Goal: Task Accomplishment & Management: Use online tool/utility

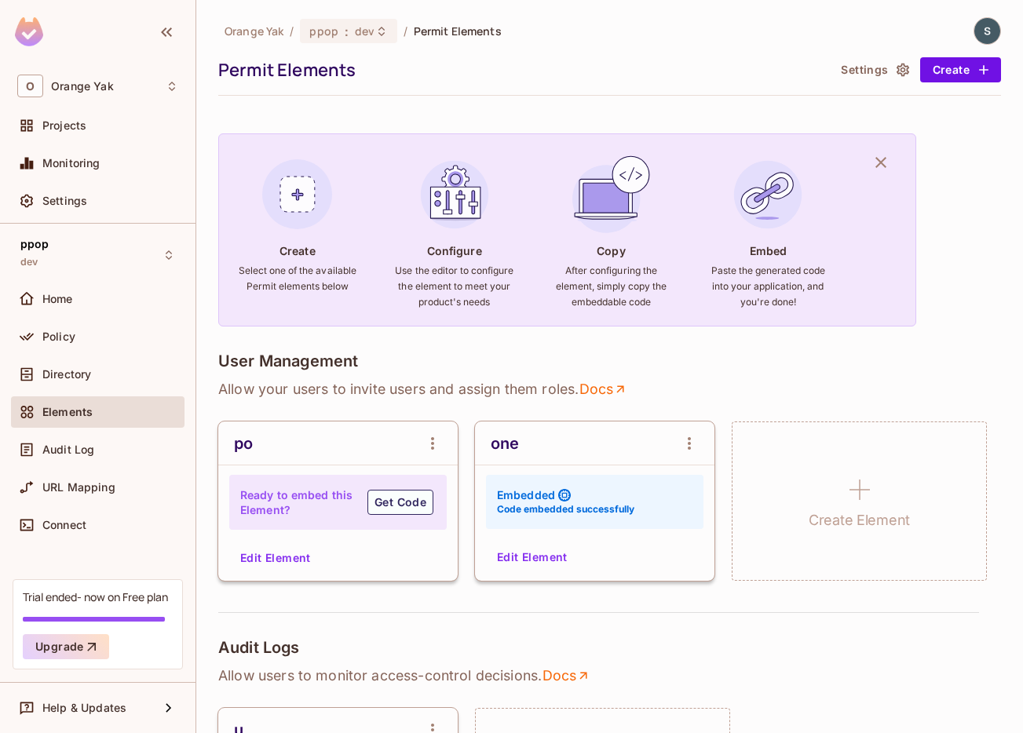
click at [521, 569] on div "one Embedded Code embedded successfully Edit Element" at bounding box center [594, 501] width 239 height 159
click at [521, 552] on button "Edit Element" at bounding box center [532, 556] width 83 height 25
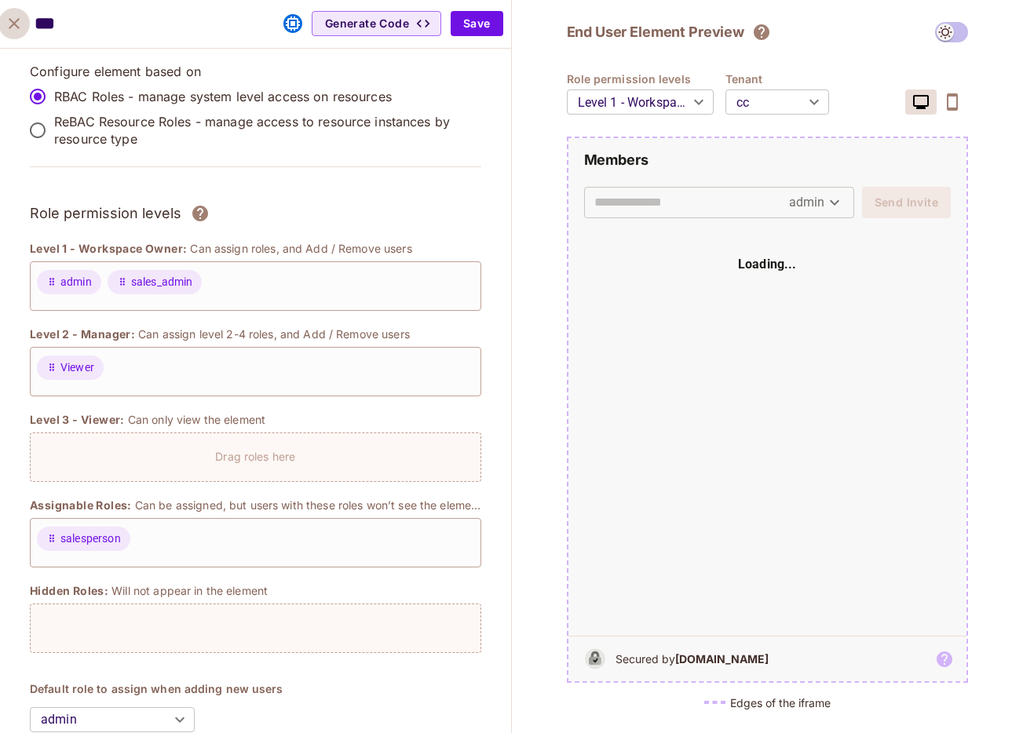
click at [22, 26] on icon "close" at bounding box center [14, 23] width 19 height 19
type input "*******"
